Goal: Information Seeking & Learning: Learn about a topic

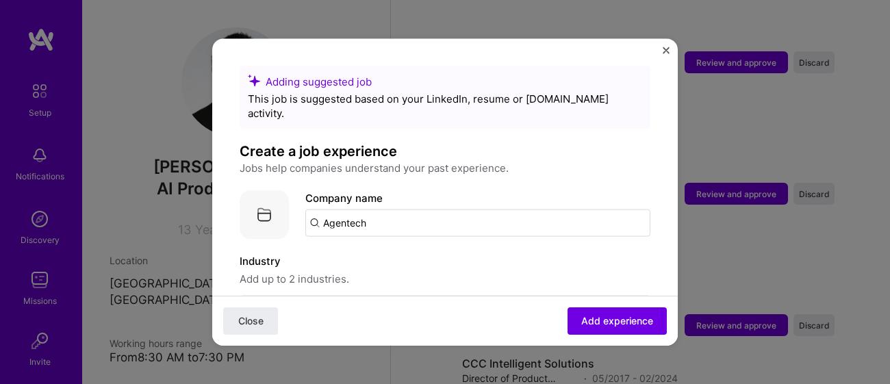
scroll to position [445, 0]
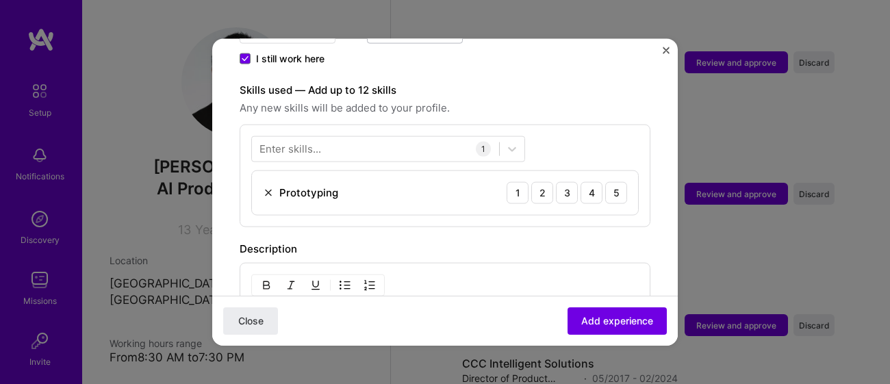
click at [662, 51] on img "Close" at bounding box center [665, 50] width 7 height 7
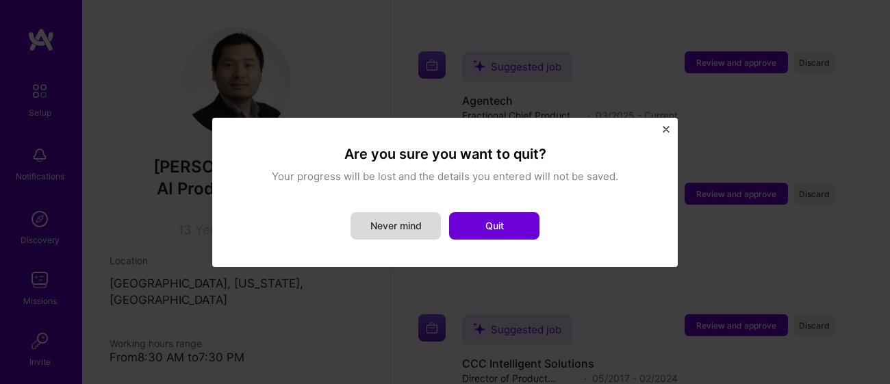
click at [405, 229] on button "Never mind" at bounding box center [395, 225] width 90 height 27
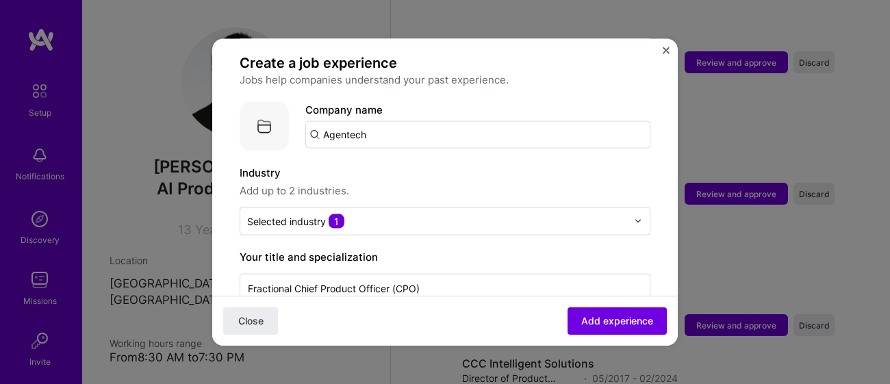
scroll to position [0, 0]
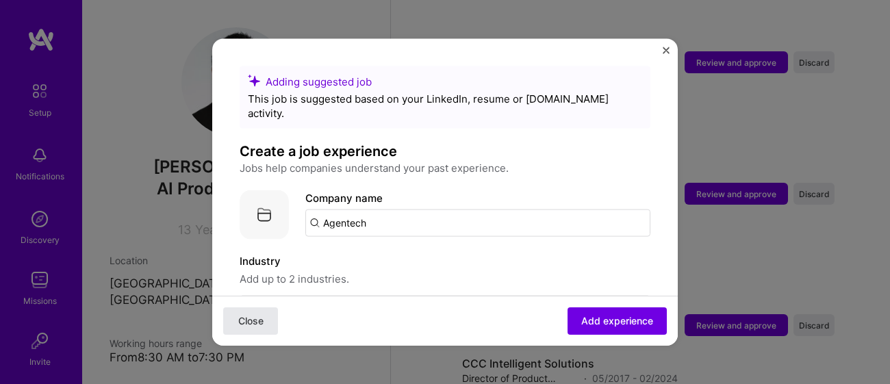
click at [255, 330] on button "Close" at bounding box center [250, 320] width 55 height 27
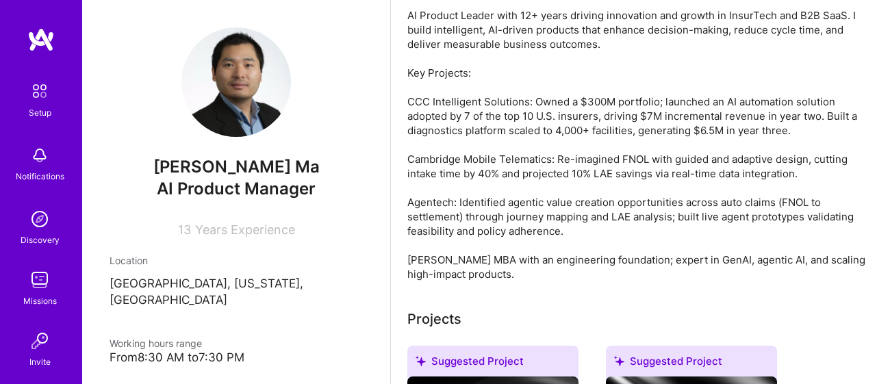
scroll to position [394, 0]
click at [508, 190] on div "AI Product Leader with 12+ years driving innovation and growth in InsurTech and…" at bounding box center [640, 145] width 466 height 273
click at [487, 172] on div "AI Product Leader with 12+ years driving innovation and growth in InsurTech and…" at bounding box center [640, 145] width 466 height 273
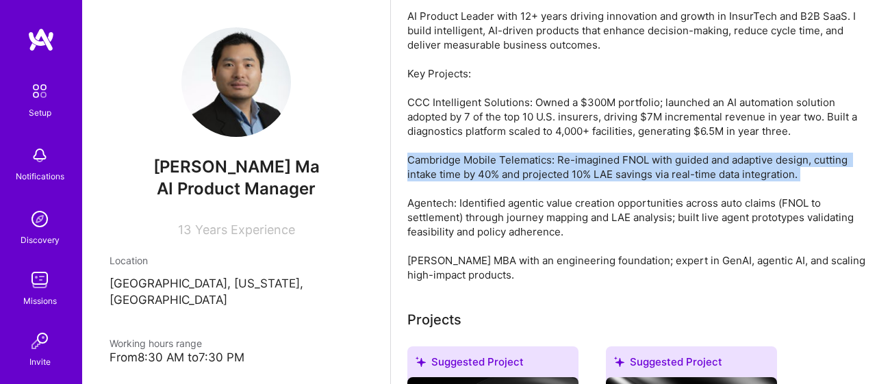
click at [487, 172] on div "AI Product Leader with 12+ years driving innovation and growth in InsurTech and…" at bounding box center [640, 145] width 466 height 273
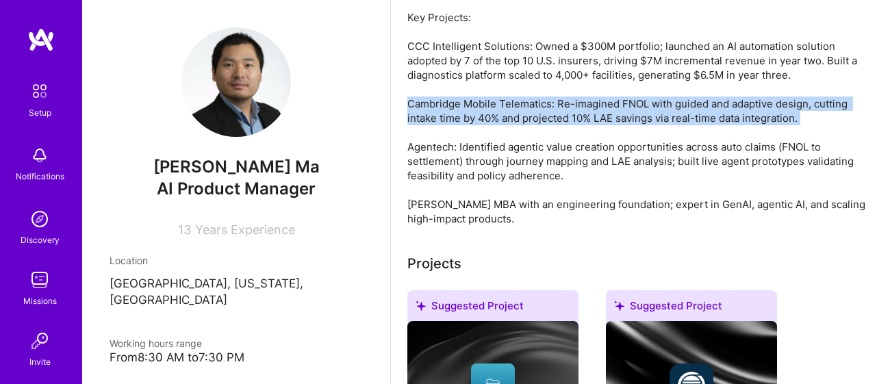
scroll to position [452, 0]
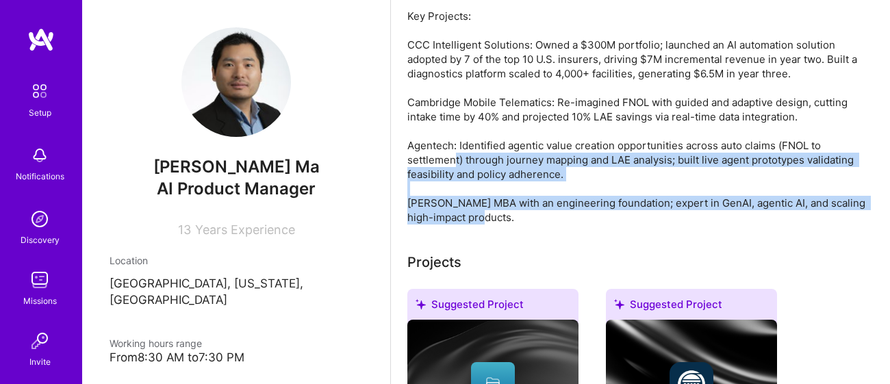
drag, startPoint x: 491, startPoint y: 211, endPoint x: 452, endPoint y: 153, distance: 70.6
click at [452, 153] on div "AI Product Leader with 12+ years driving innovation and growth in InsurTech and…" at bounding box center [640, 87] width 466 height 273
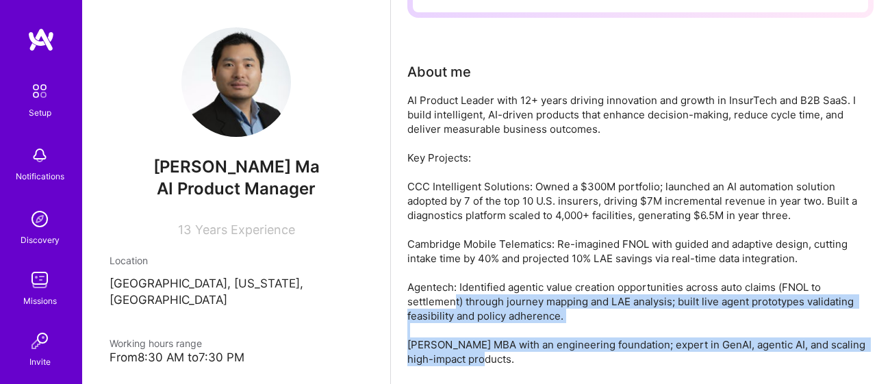
scroll to position [308, 0]
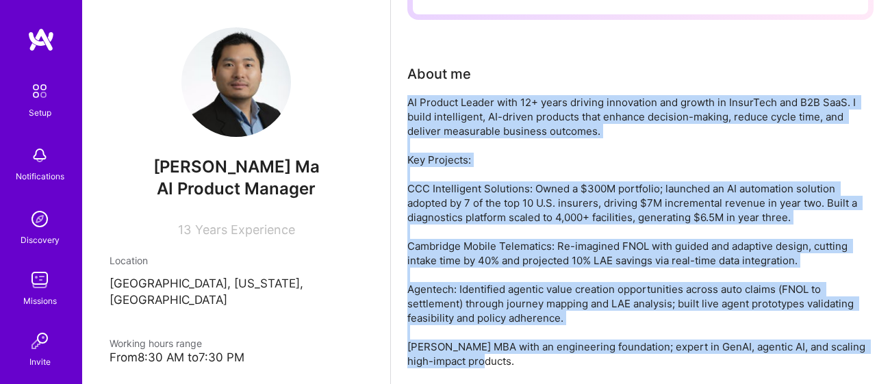
click at [409, 102] on div "AI Product Leader with 12+ years driving innovation and growth in InsurTech and…" at bounding box center [640, 231] width 466 height 273
copy div "AI Product Leader with 12+ years driving innovation and growth in InsurTech and…"
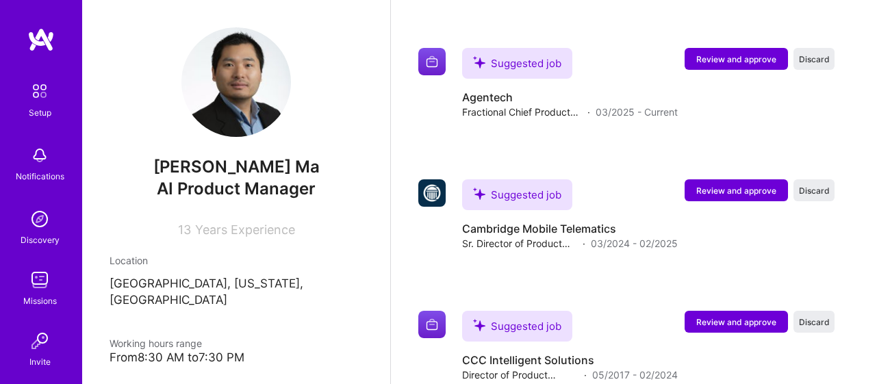
scroll to position [1286, 0]
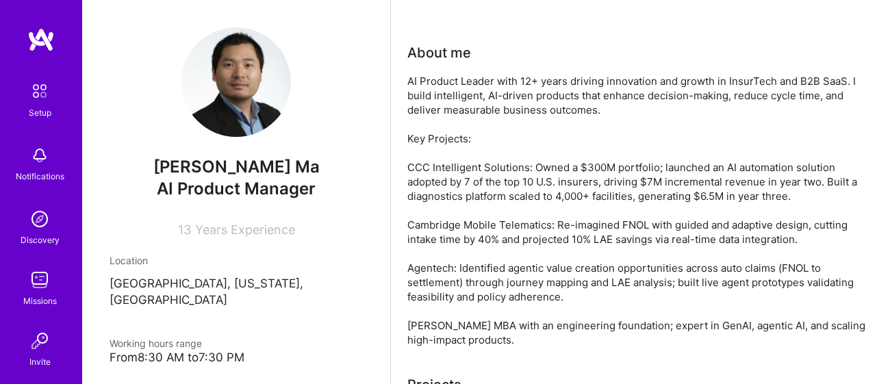
scroll to position [323, 0]
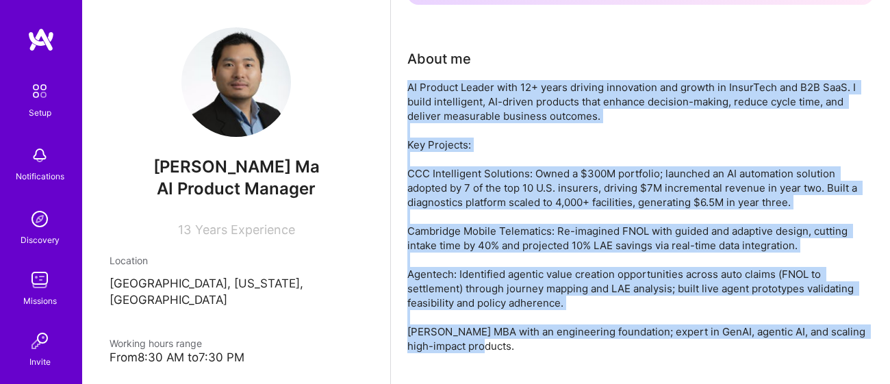
drag, startPoint x: 407, startPoint y: 82, endPoint x: 498, endPoint y: 341, distance: 274.2
click at [498, 341] on div "AI Product Leader with 12+ years driving innovation and growth in InsurTech and…" at bounding box center [640, 216] width 466 height 273
copy div "AI Product Leader with 12+ years driving innovation and growth in InsurTech and…"
click at [540, 107] on div "AI Product Leader with 12+ years driving innovation and growth in InsurTech and…" at bounding box center [640, 216] width 466 height 273
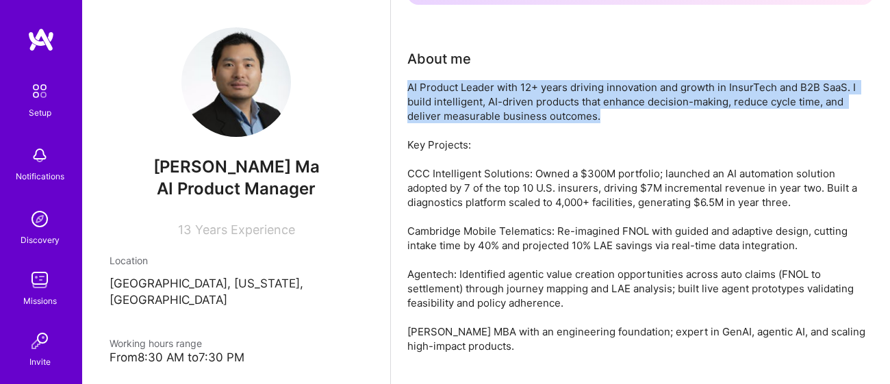
drag, startPoint x: 634, startPoint y: 118, endPoint x: 400, endPoint y: 88, distance: 236.7
copy div "AI Product Leader with 12+ years driving innovation and growth in InsurTech and…"
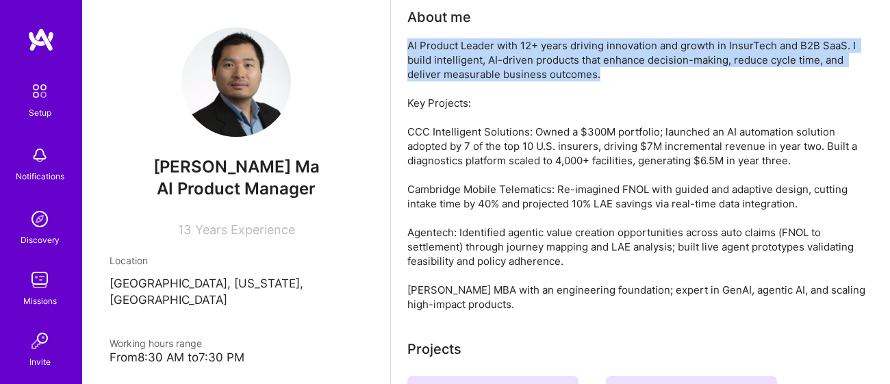
scroll to position [364, 0]
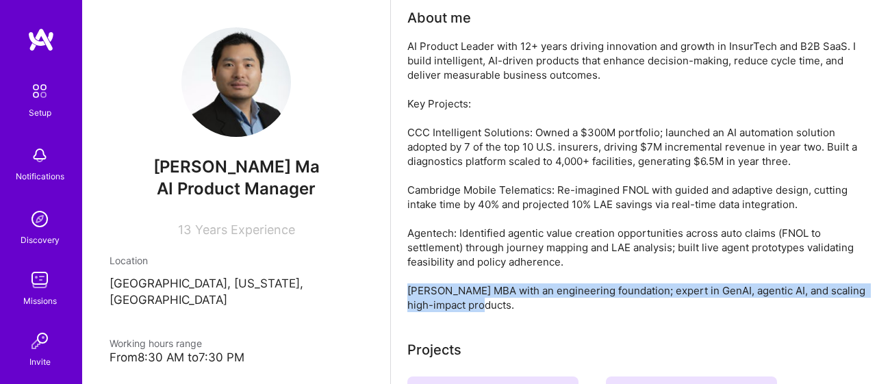
drag, startPoint x: 510, startPoint y: 300, endPoint x: 404, endPoint y: 283, distance: 106.9
copy div "[PERSON_NAME] MBA with an engineering foundation; expert in [GEOGRAPHIC_DATA], …"
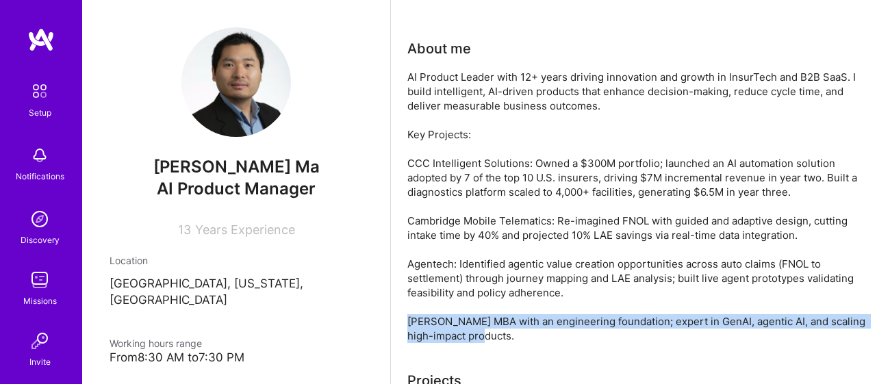
scroll to position [333, 0]
click at [660, 133] on div "AI Product Leader with 12+ years driving innovation and growth in InsurTech and…" at bounding box center [640, 206] width 466 height 273
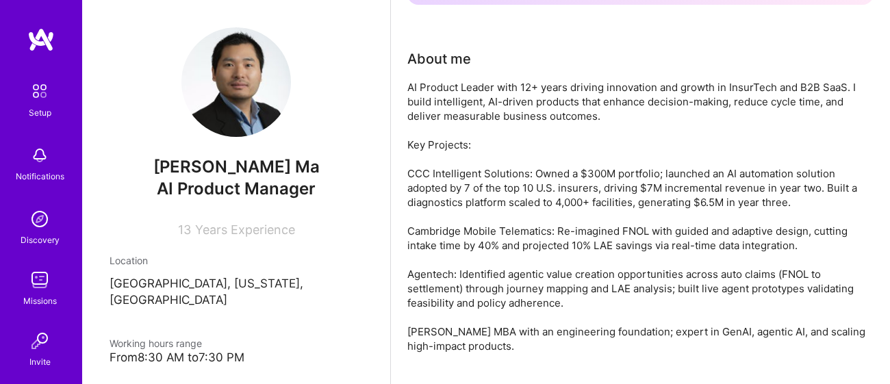
scroll to position [359, 0]
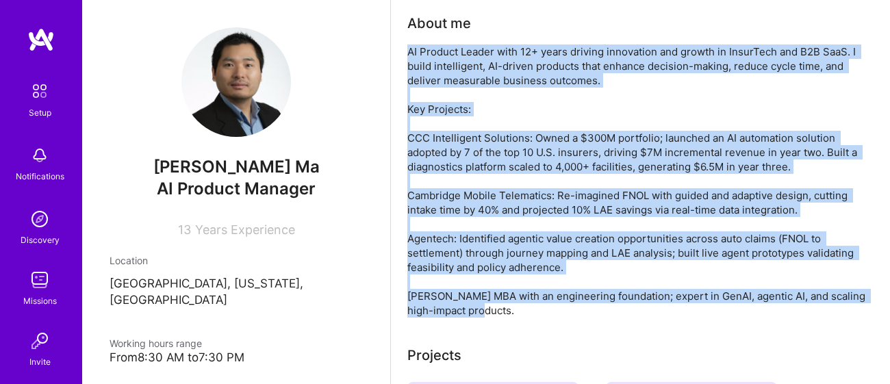
drag, startPoint x: 497, startPoint y: 307, endPoint x: 408, endPoint y: 53, distance: 269.0
click at [408, 53] on div "AI Product Leader with 12+ years driving innovation and growth in InsurTech and…" at bounding box center [640, 180] width 466 height 273
copy div "AI Product Leader with 12+ years driving innovation and growth in InsurTech and…"
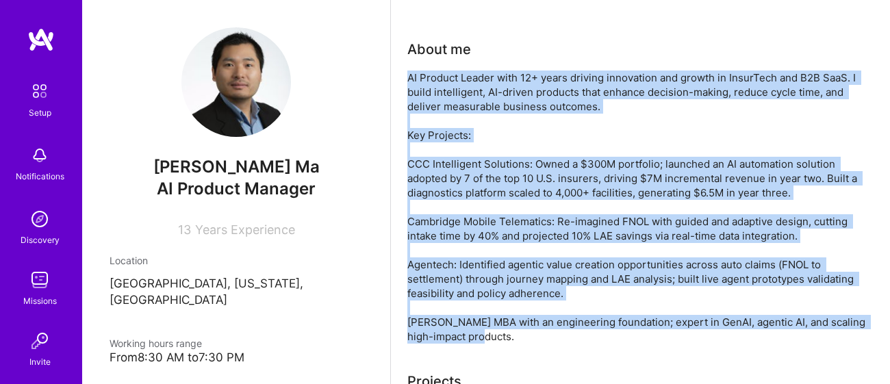
scroll to position [335, 0]
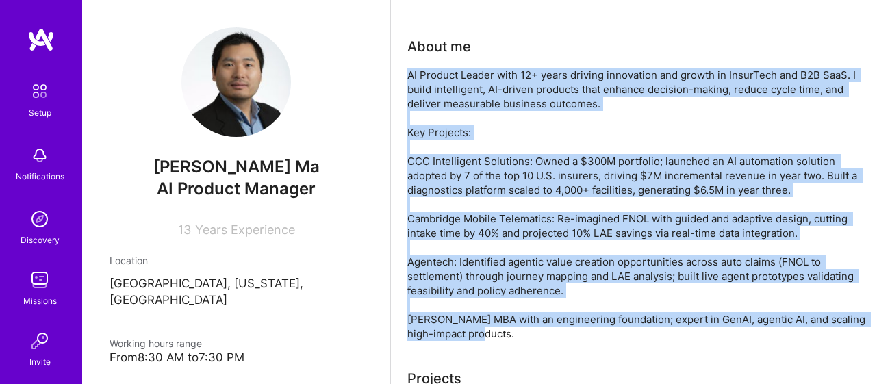
click at [425, 77] on div "AI Product Leader with 12+ years driving innovation and growth in InsurTech and…" at bounding box center [640, 204] width 466 height 273
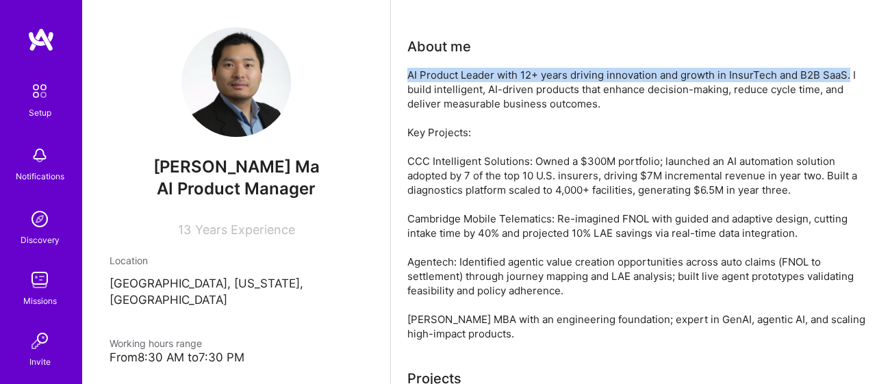
drag, startPoint x: 406, startPoint y: 73, endPoint x: 849, endPoint y: 69, distance: 442.7
click at [849, 69] on div "AI Product Leader with 12+ years driving innovation and growth in InsurTech and…" at bounding box center [640, 204] width 466 height 273
copy div "AI Product Leader with 12+ years driving innovation and growth in InsurTech and…"
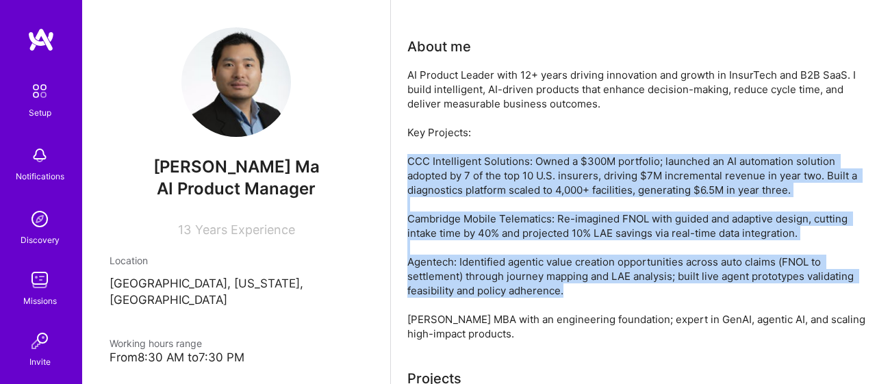
drag, startPoint x: 406, startPoint y: 157, endPoint x: 567, endPoint y: 287, distance: 206.2
click at [567, 287] on div "AI Product Leader with 12+ years driving innovation and growth in InsurTech and…" at bounding box center [640, 204] width 466 height 273
copy div "CCC Intelligent Solutions: Owned a $300M portfolio; launched an AI automation s…"
